Goal: Information Seeking & Learning: Learn about a topic

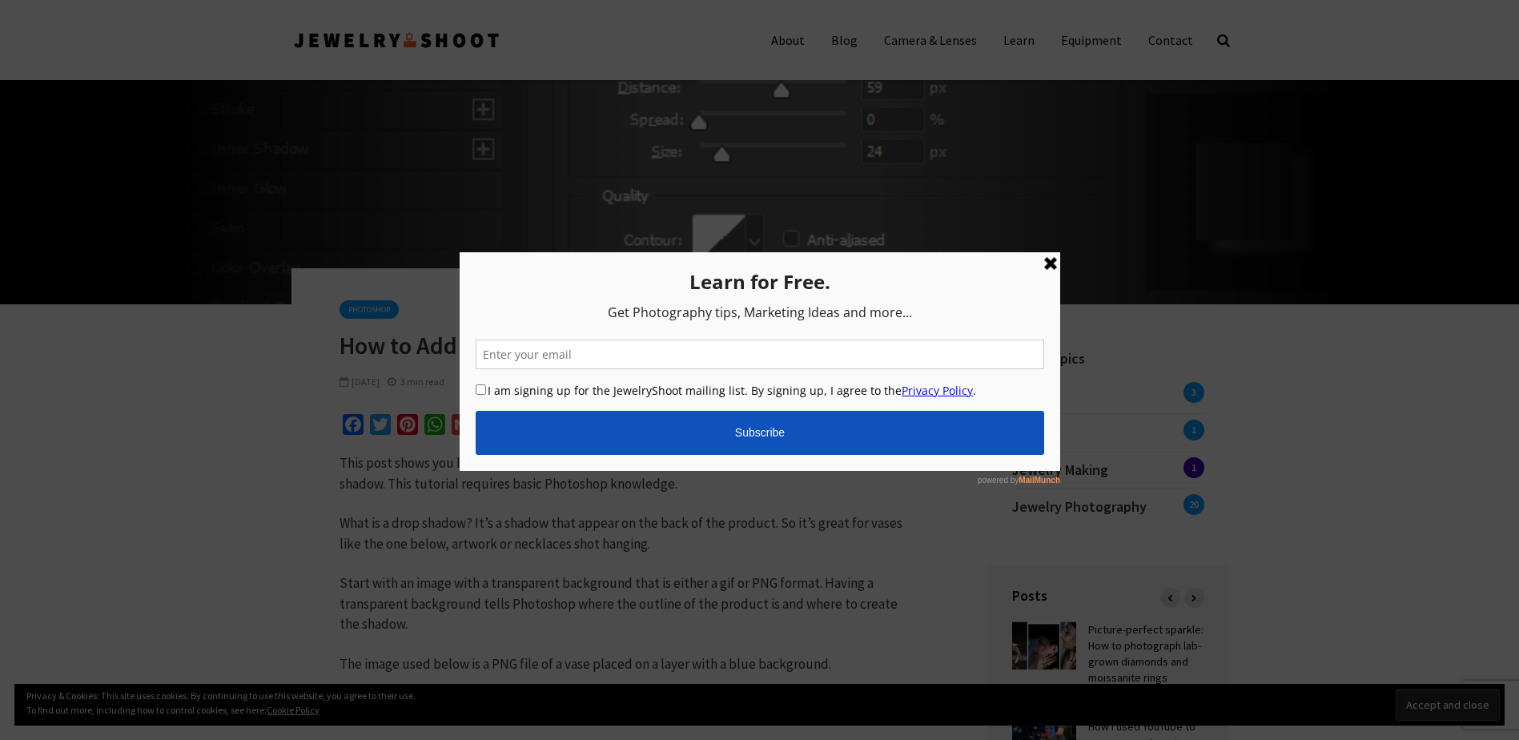
click at [1049, 265] on link at bounding box center [1049, 262] width 19 height 19
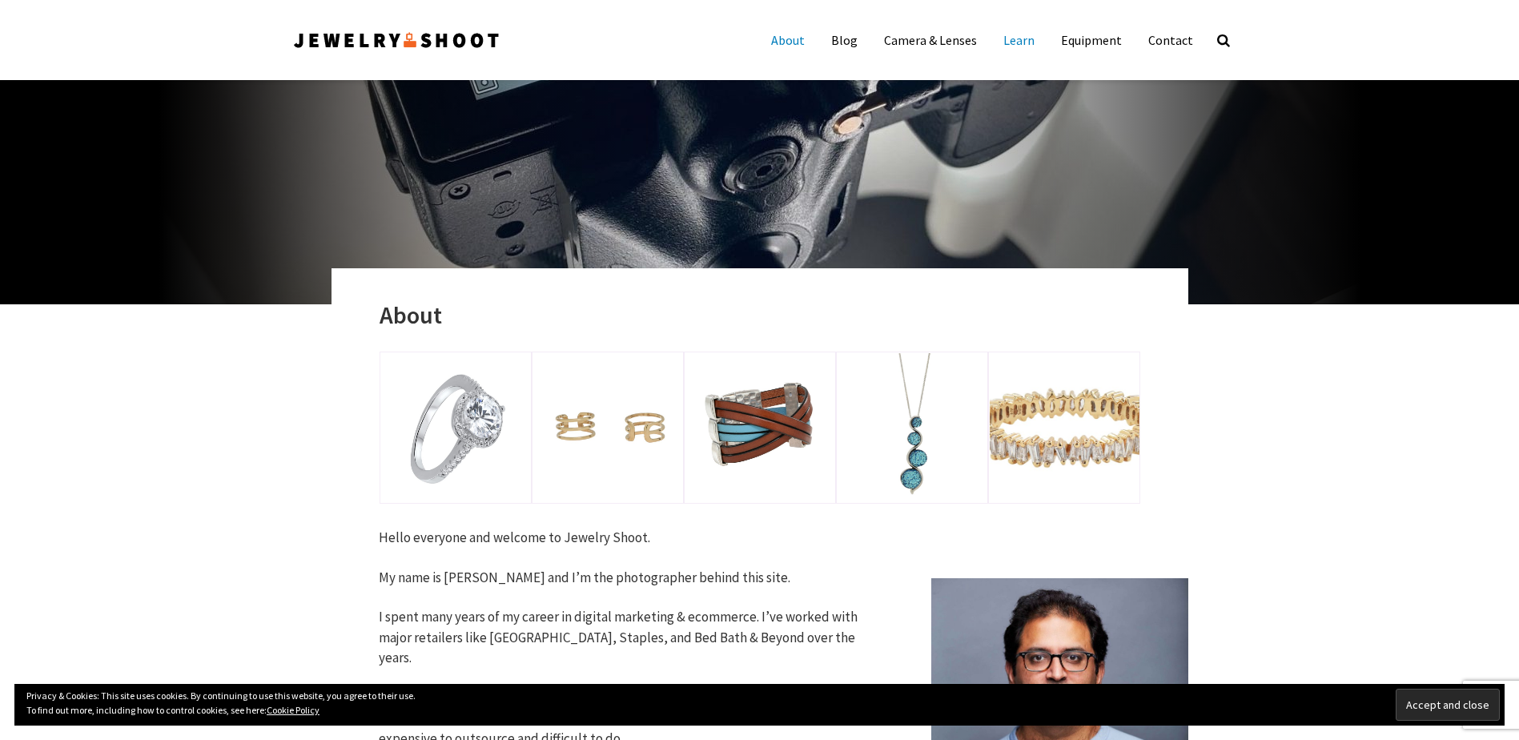
click at [1029, 38] on link "Learn" at bounding box center [1018, 40] width 55 height 32
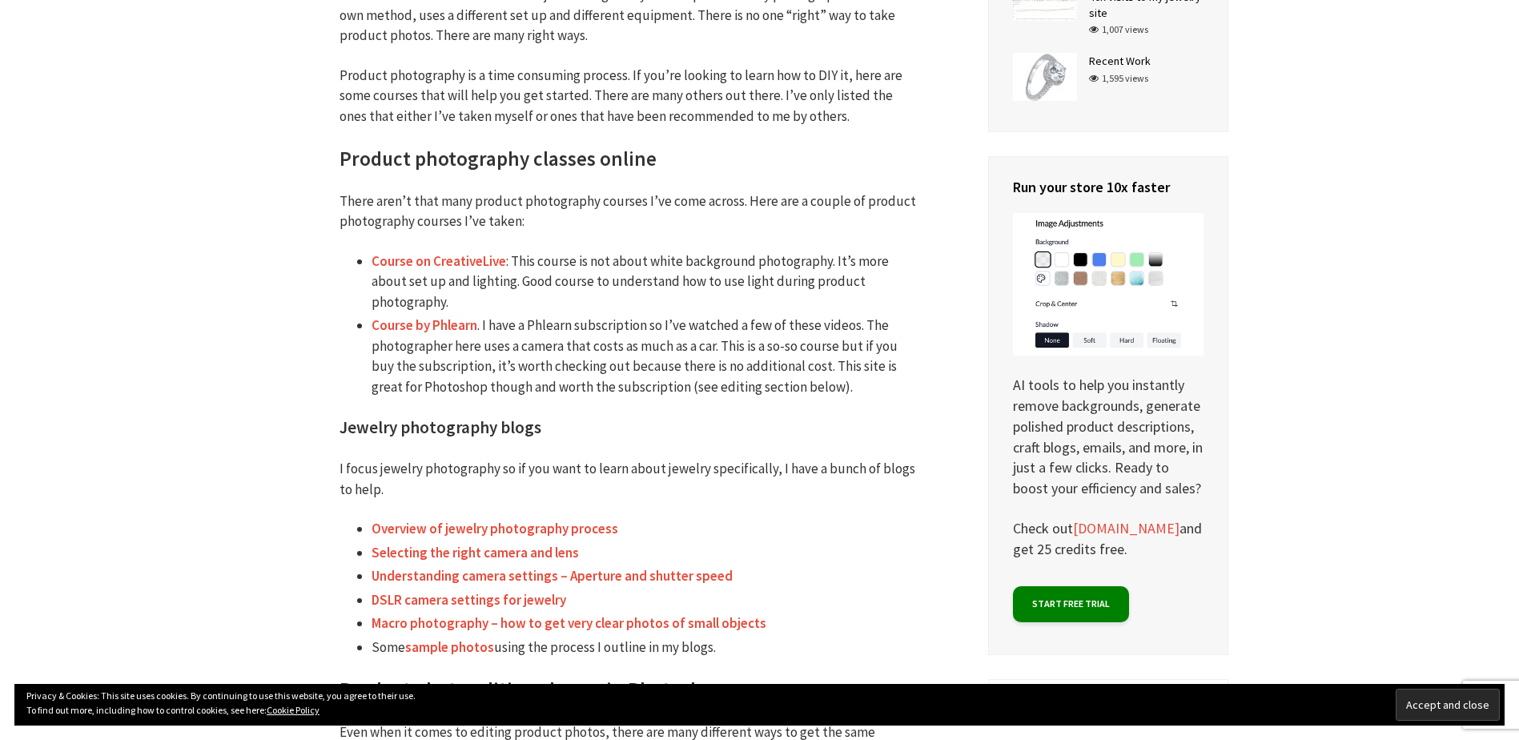
scroll to position [582, 0]
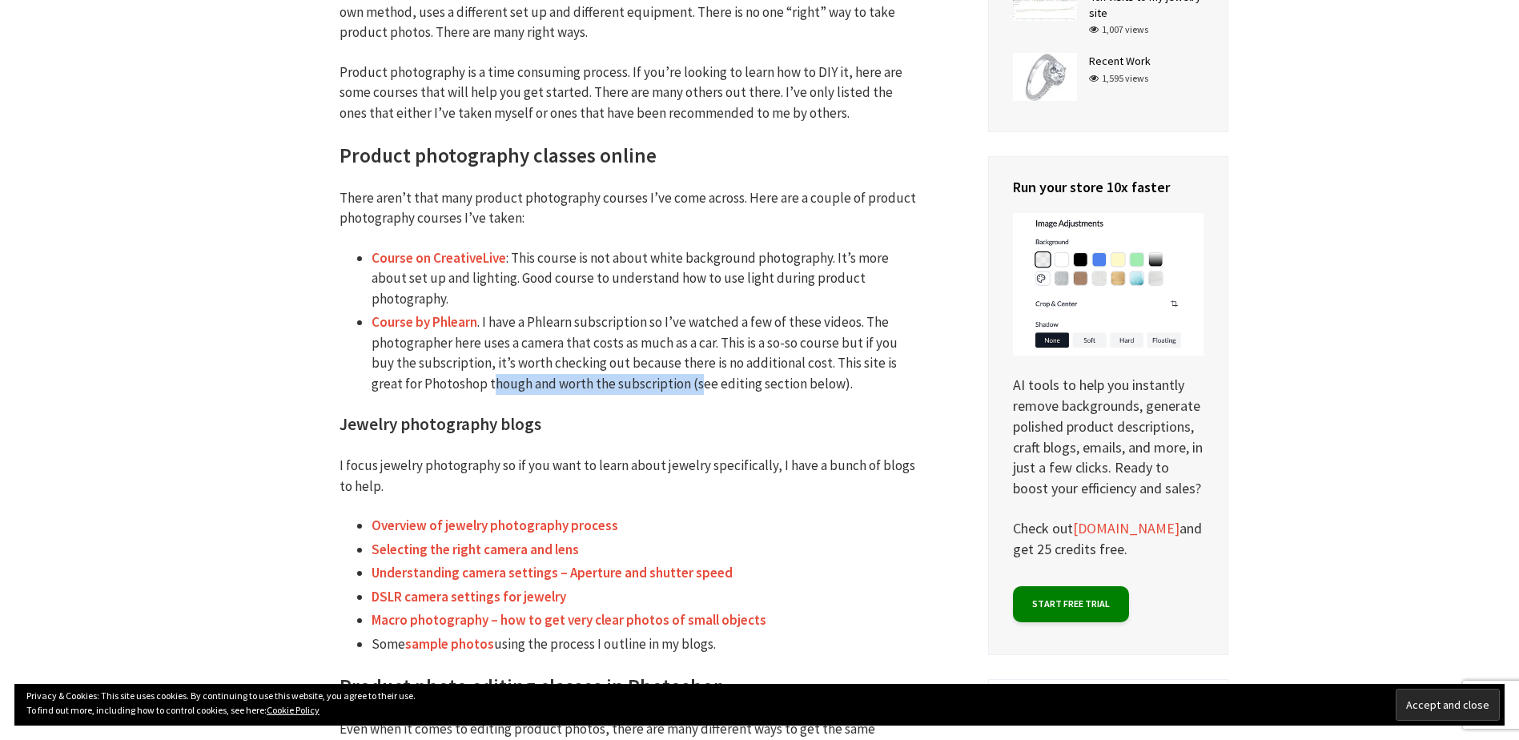
drag, startPoint x: 494, startPoint y: 382, endPoint x: 698, endPoint y: 386, distance: 204.2
click at [698, 386] on li "Course by Phlearn . I have a Phlearn subscription so I’ve watched a few of thes…" at bounding box center [643, 353] width 544 height 82
